Goal: Task Accomplishment & Management: Use online tool/utility

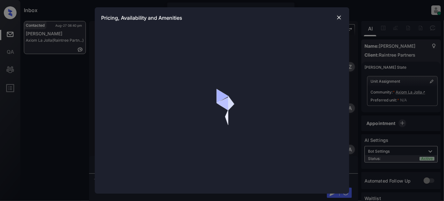
scroll to position [232, 0]
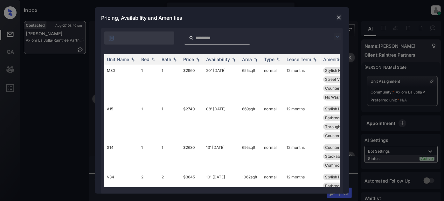
click at [337, 16] on img at bounding box center [339, 17] width 6 height 6
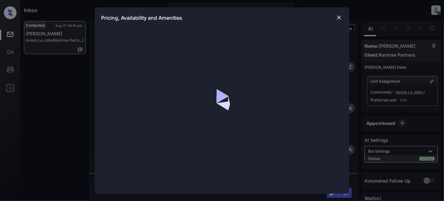
scroll to position [232, 0]
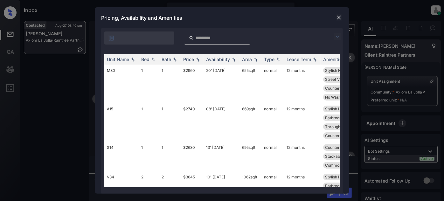
click at [336, 41] on div at bounding box center [222, 36] width 242 height 16
click at [337, 37] on img at bounding box center [338, 37] width 8 height 8
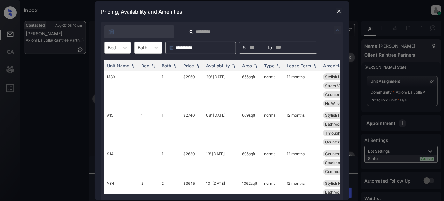
click at [115, 48] on div at bounding box center [112, 47] width 8 height 7
click at [115, 76] on div "2" at bounding box center [117, 74] width 27 height 11
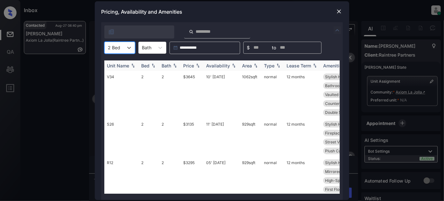
click at [186, 64] on div "Price" at bounding box center [188, 65] width 11 height 5
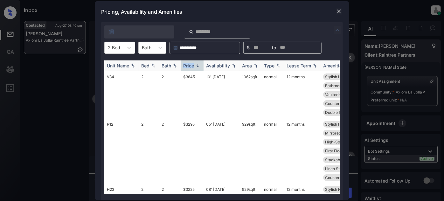
click at [186, 64] on div "Price" at bounding box center [188, 65] width 11 height 5
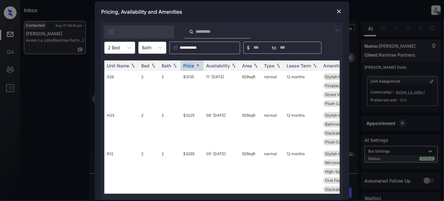
click at [340, 11] on img at bounding box center [339, 11] width 6 height 6
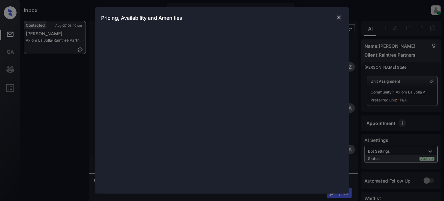
scroll to position [232, 0]
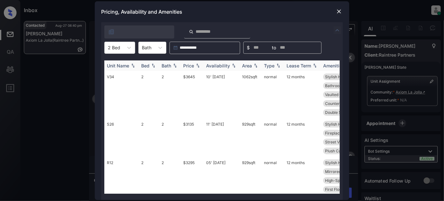
click at [191, 66] on div "Price" at bounding box center [188, 65] width 11 height 5
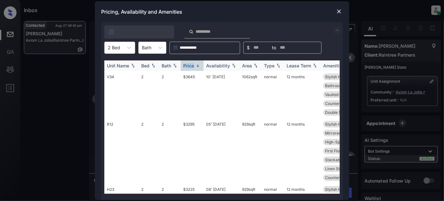
click at [191, 66] on div "Price" at bounding box center [188, 65] width 11 height 5
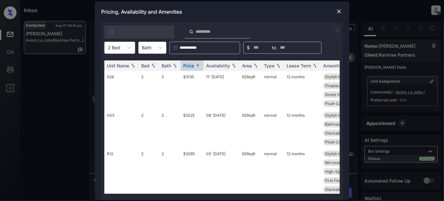
click at [338, 10] on img at bounding box center [339, 11] width 6 height 6
